Goal: Complete application form

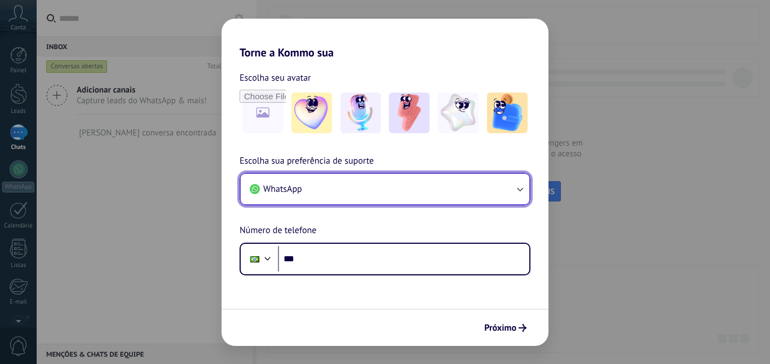
click at [489, 193] on button "WhatsApp" at bounding box center [385, 189] width 289 height 30
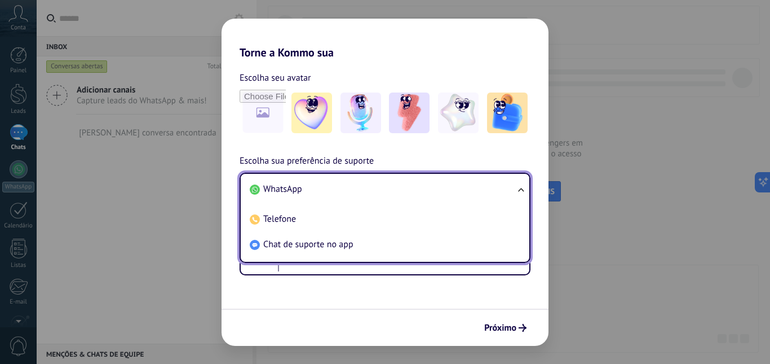
click at [453, 187] on li "WhatsApp" at bounding box center [382, 188] width 275 height 25
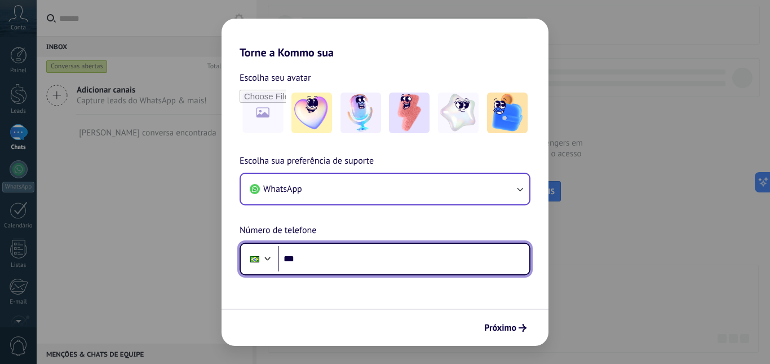
click at [386, 253] on input "***" at bounding box center [403, 259] width 251 height 26
type input "**********"
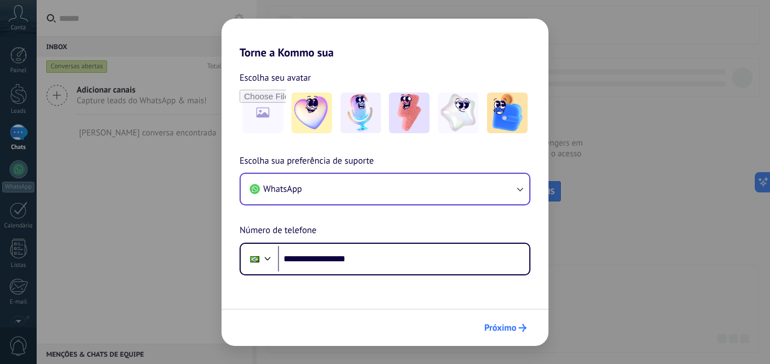
click at [514, 324] on span "Próximo" at bounding box center [500, 328] width 32 height 8
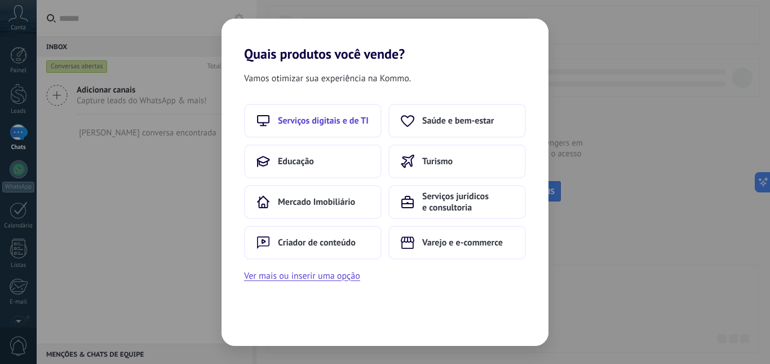
click at [289, 112] on button "Serviços digitais e de TI" at bounding box center [313, 121] width 138 height 34
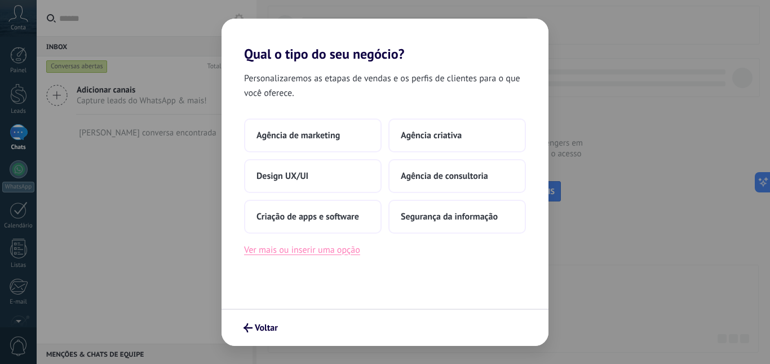
click at [318, 254] on button "Ver mais ou inserir uma opção" at bounding box center [302, 249] width 116 height 15
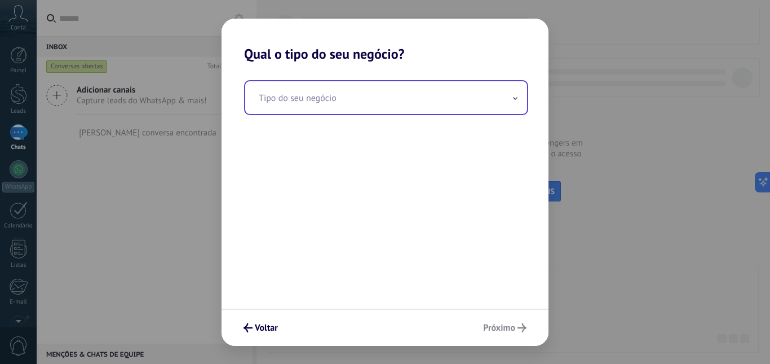
click at [367, 107] on input "text" at bounding box center [386, 97] width 282 height 33
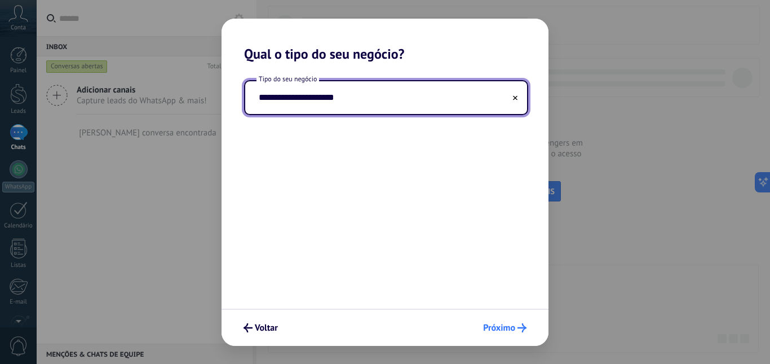
type input "**********"
click at [511, 324] on span "Próximo" at bounding box center [499, 328] width 32 height 8
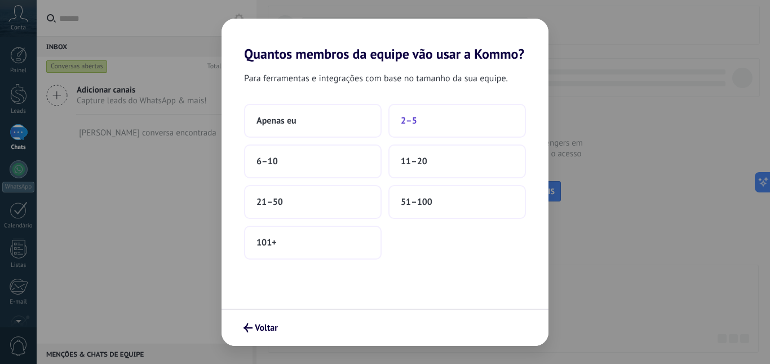
click at [394, 126] on button "2–5" at bounding box center [457, 121] width 138 height 34
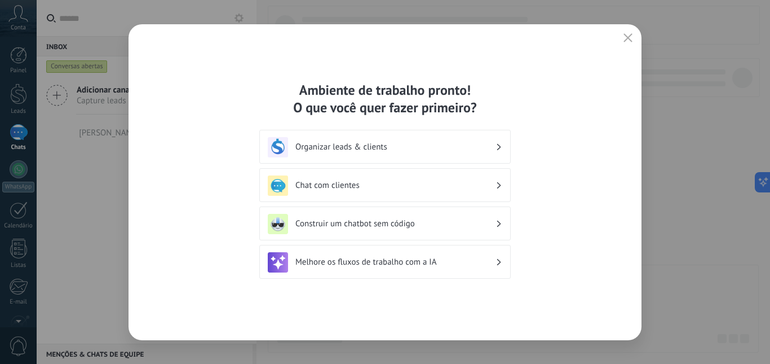
click at [461, 137] on div "Organizar leads & clients" at bounding box center [385, 147] width 235 height 20
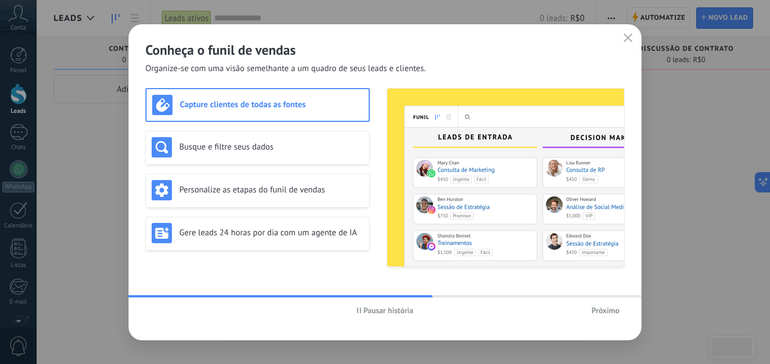
click at [631, 40] on icon "button" at bounding box center [627, 37] width 9 height 9
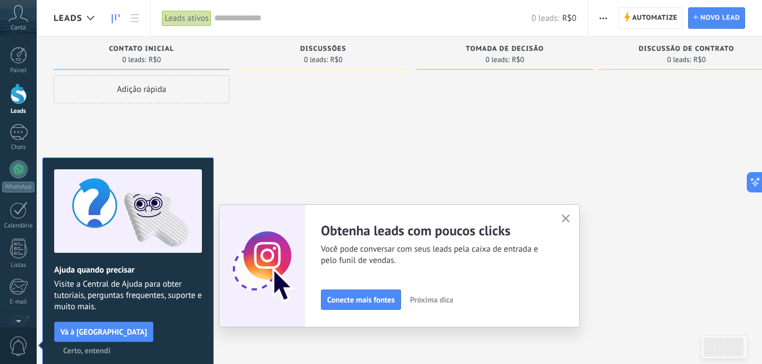
click at [14, 11] on icon at bounding box center [18, 13] width 20 height 17
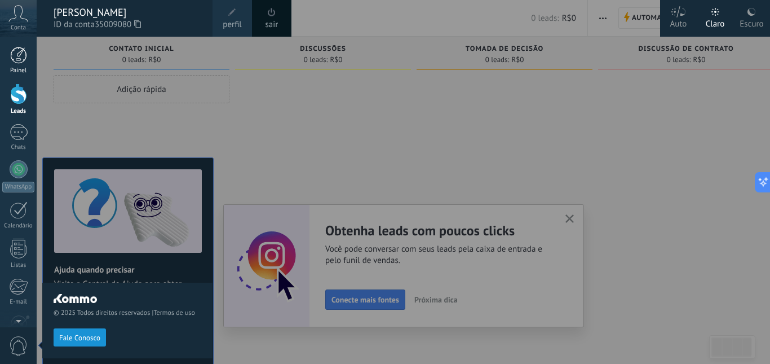
click at [16, 61] on div at bounding box center [18, 55] width 17 height 17
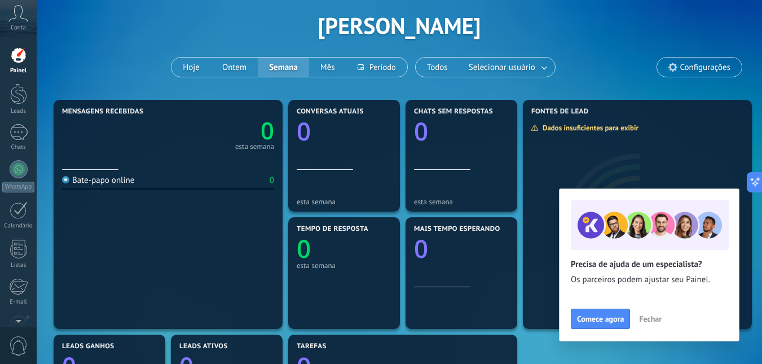
scroll to position [47, 0]
click at [10, 218] on div at bounding box center [19, 209] width 18 height 17
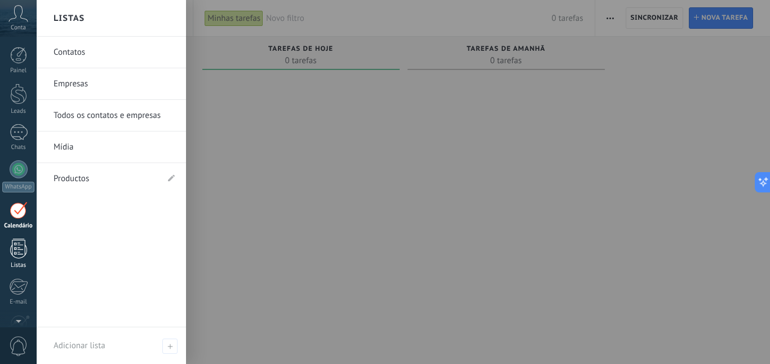
click at [8, 246] on link "Listas" at bounding box center [18, 253] width 37 height 30
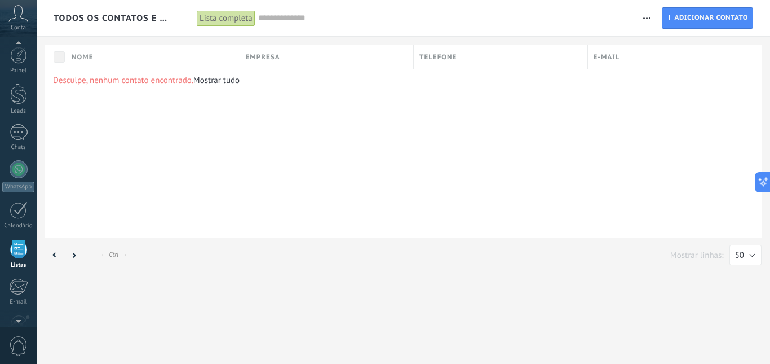
scroll to position [70, 0]
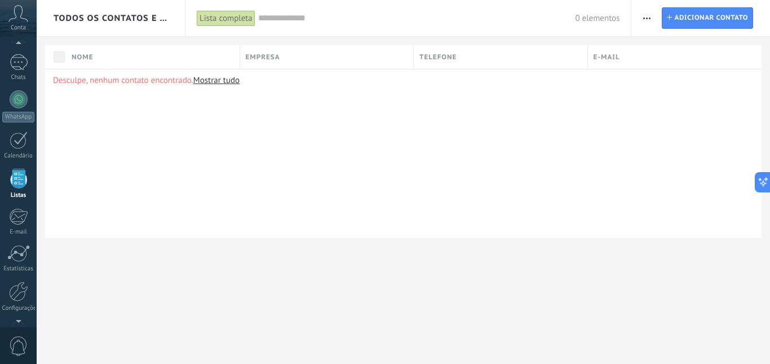
click at [401, 139] on div "Desculpe, nenhum contato encontrado. Mostrar tudo" at bounding box center [403, 153] width 716 height 169
